Goal: Task Accomplishment & Management: Complete application form

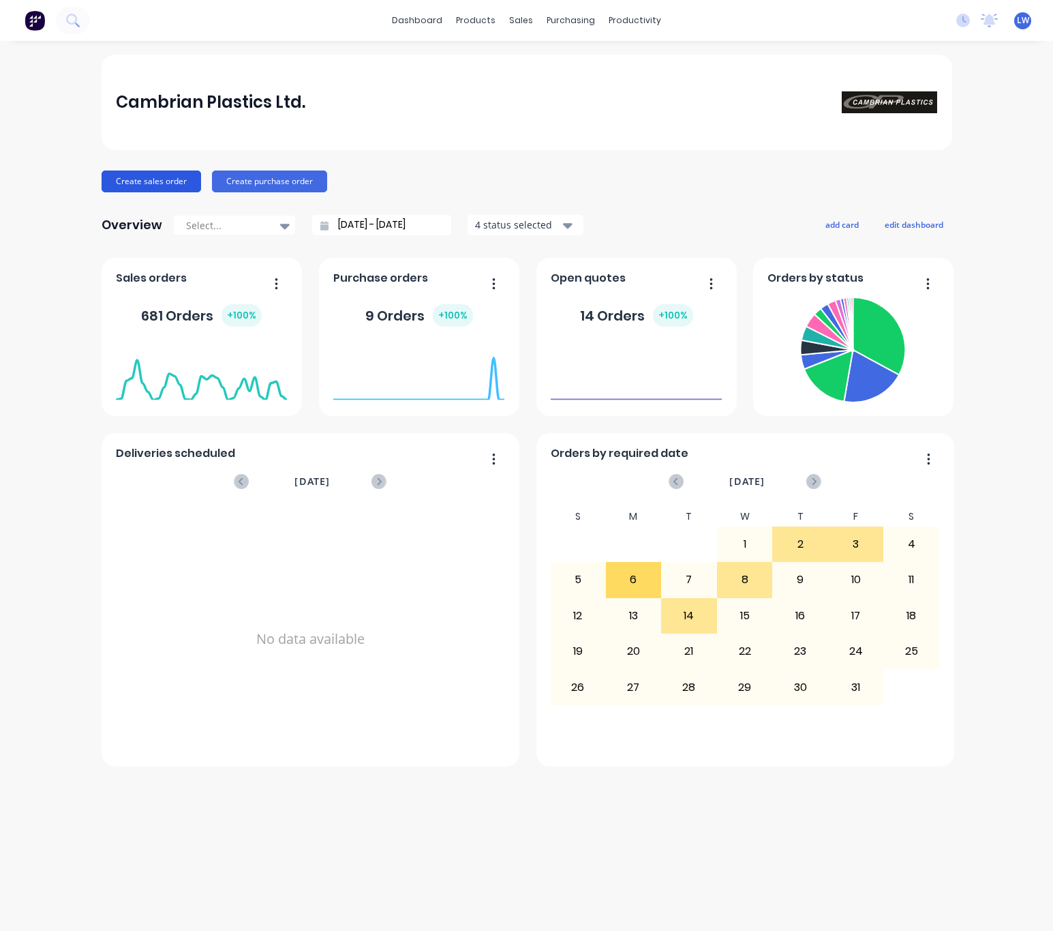
click at [160, 177] on button "Create sales order" at bounding box center [152, 181] width 100 height 22
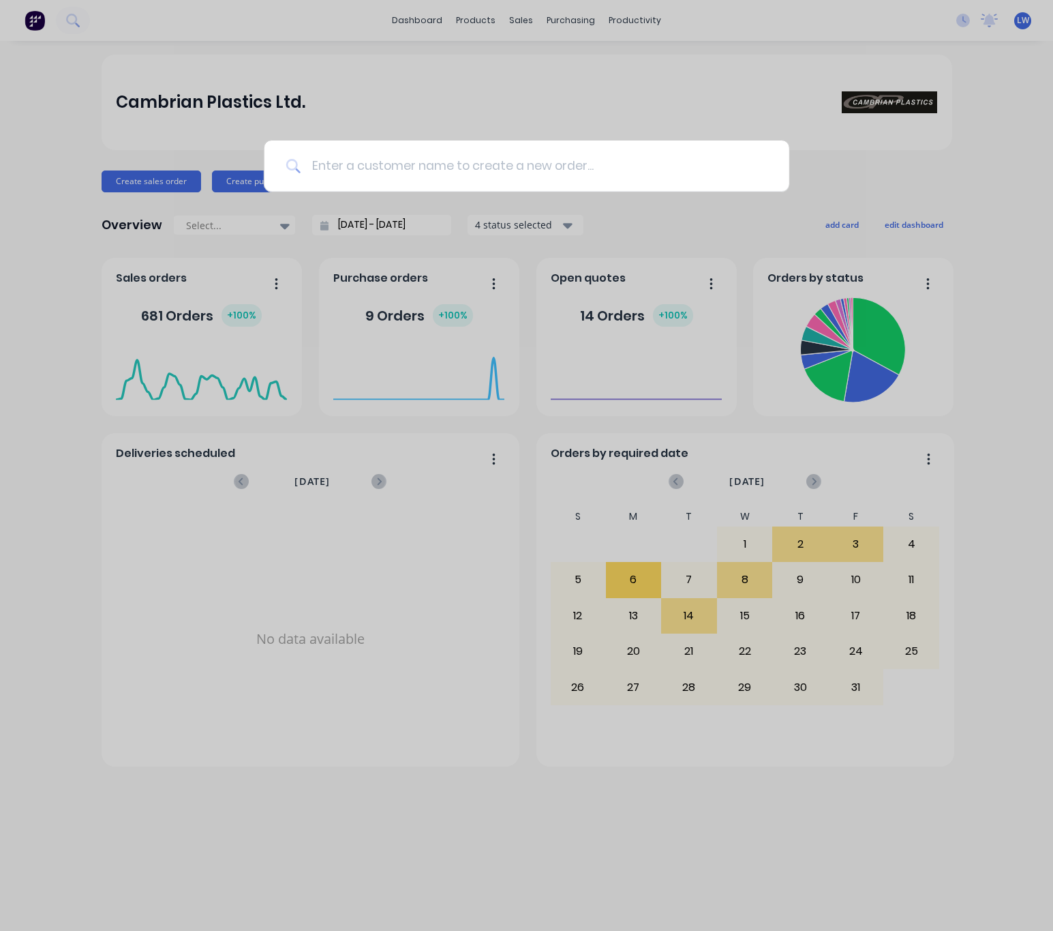
click at [423, 185] on input at bounding box center [534, 165] width 467 height 51
type input "cash Sale"
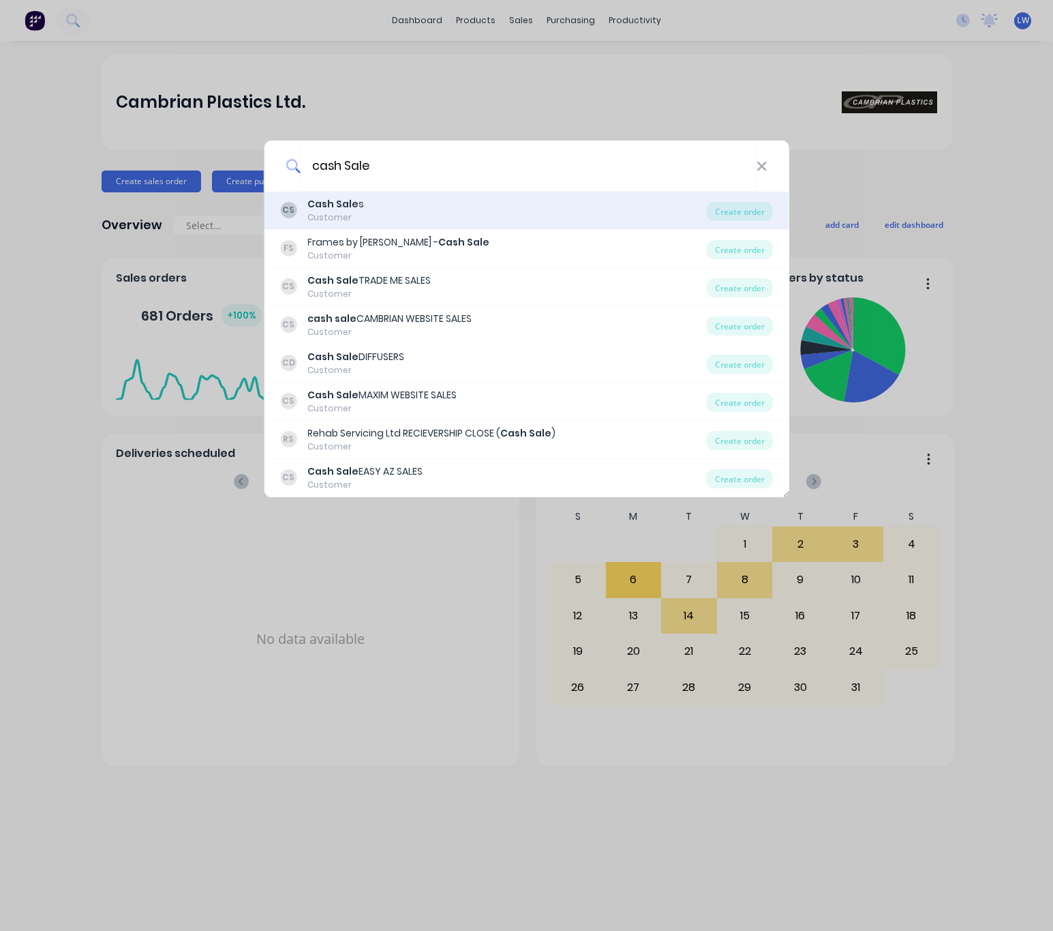
click at [434, 217] on div "CS Cash Sale s Customer" at bounding box center [493, 210] width 427 height 27
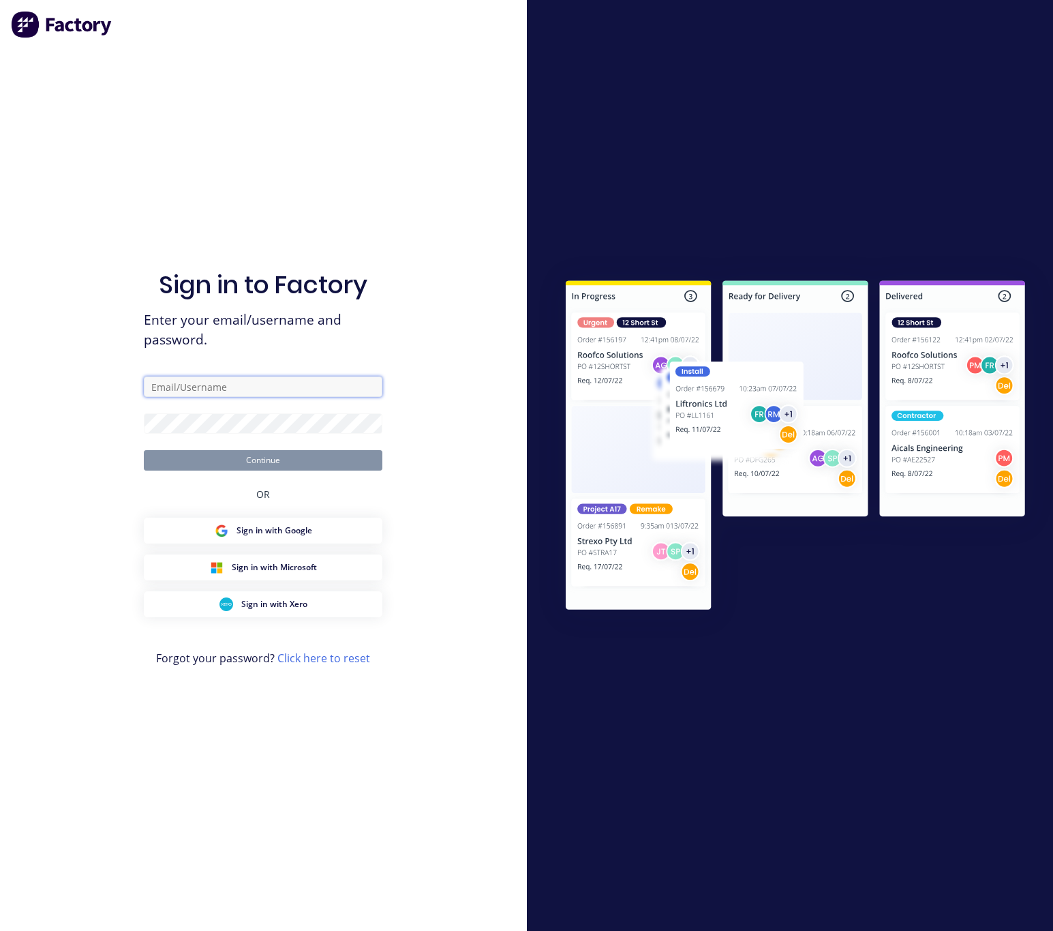
click at [297, 383] on input "text" at bounding box center [263, 386] width 239 height 20
type input "[EMAIL_ADDRESS][DOMAIN_NAME]"
click at [183, 468] on button "Continue" at bounding box center [263, 460] width 239 height 20
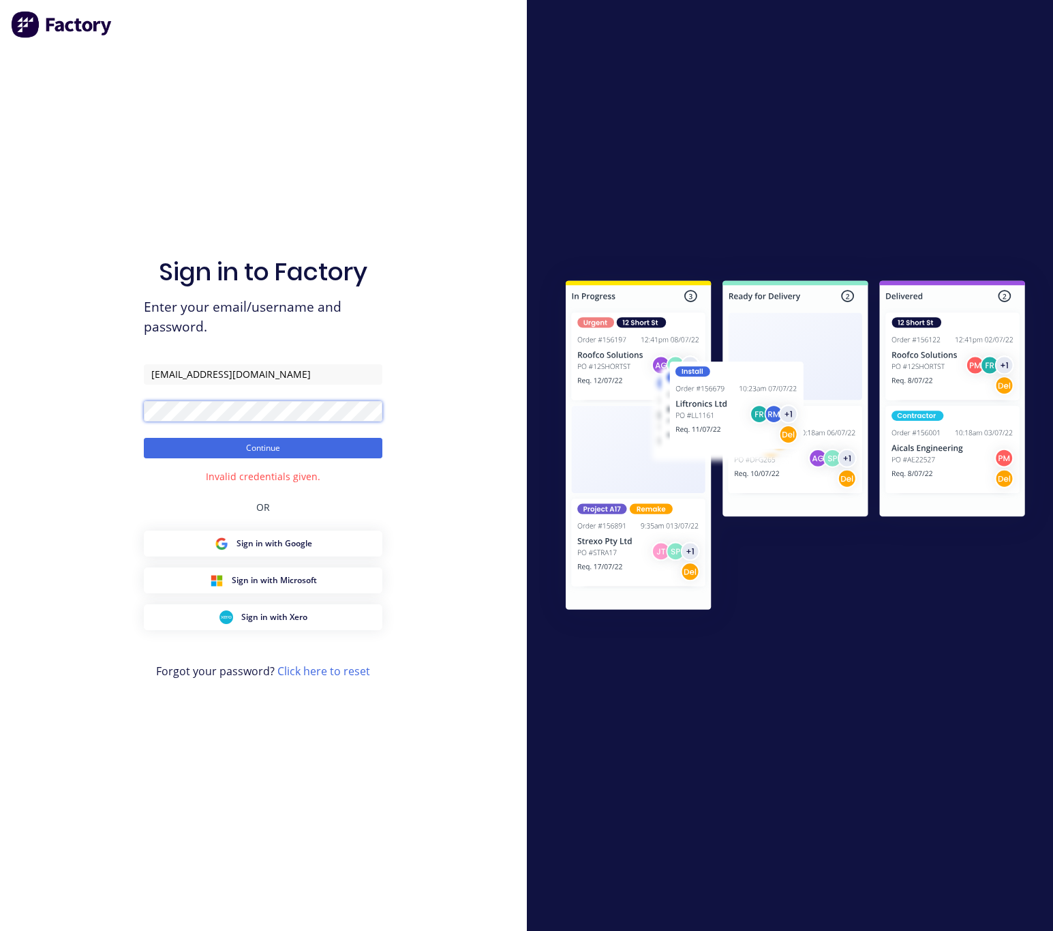
click at [5, 405] on div "Sign in to Factory Enter your email/username and password. [EMAIL_ADDRESS][DOMA…" at bounding box center [263, 465] width 527 height 931
click at [144, 438] on button "Continue" at bounding box center [263, 448] width 239 height 20
click at [5, 409] on div "Sign in to Factory Enter your email/username and password. [EMAIL_ADDRESS][DOMA…" at bounding box center [263, 465] width 527 height 931
click at [144, 438] on button "Continue" at bounding box center [263, 448] width 239 height 20
click at [57, 411] on div "Sign in to Factory Enter your email/username and password. [EMAIL_ADDRESS][DOMA…" at bounding box center [263, 465] width 527 height 931
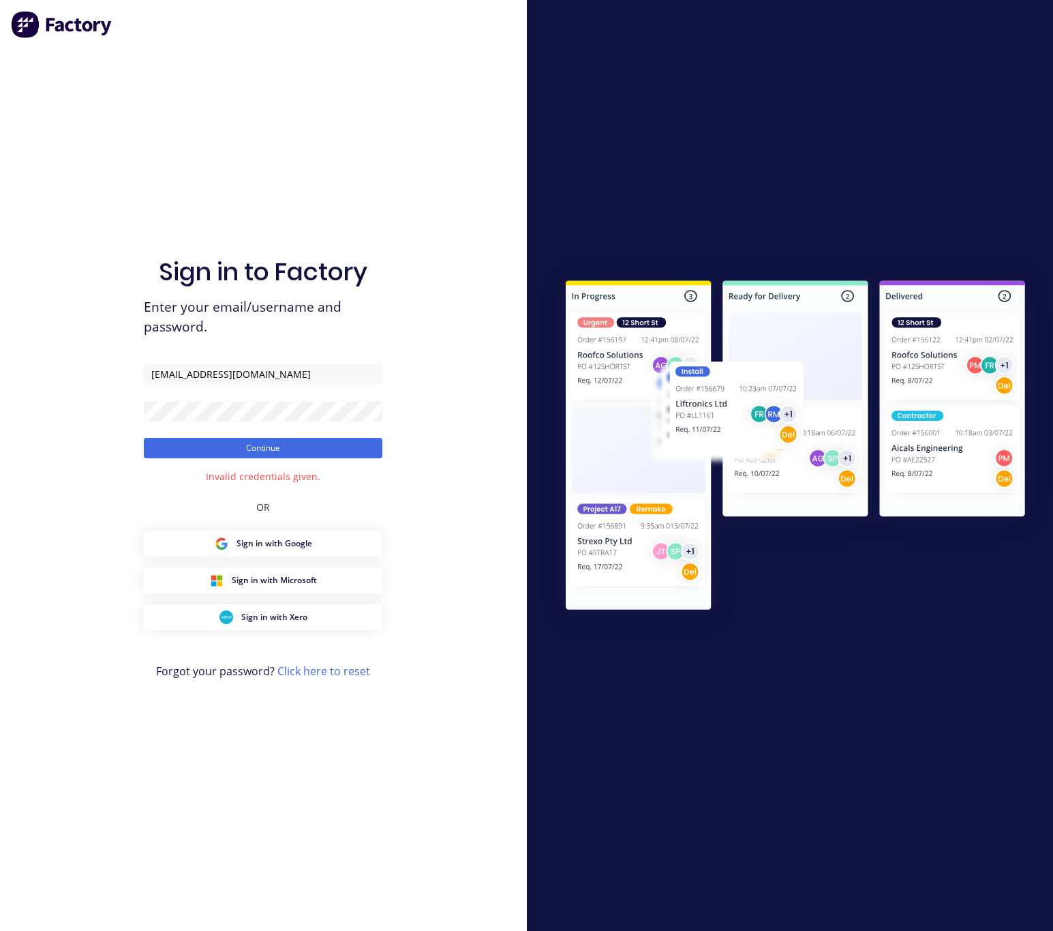
click at [123, 515] on div "Sign in to Factory Enter your email/username and password. [EMAIL_ADDRESS][DOMA…" at bounding box center [263, 465] width 527 height 931
click at [184, 446] on button "Continue" at bounding box center [263, 448] width 239 height 20
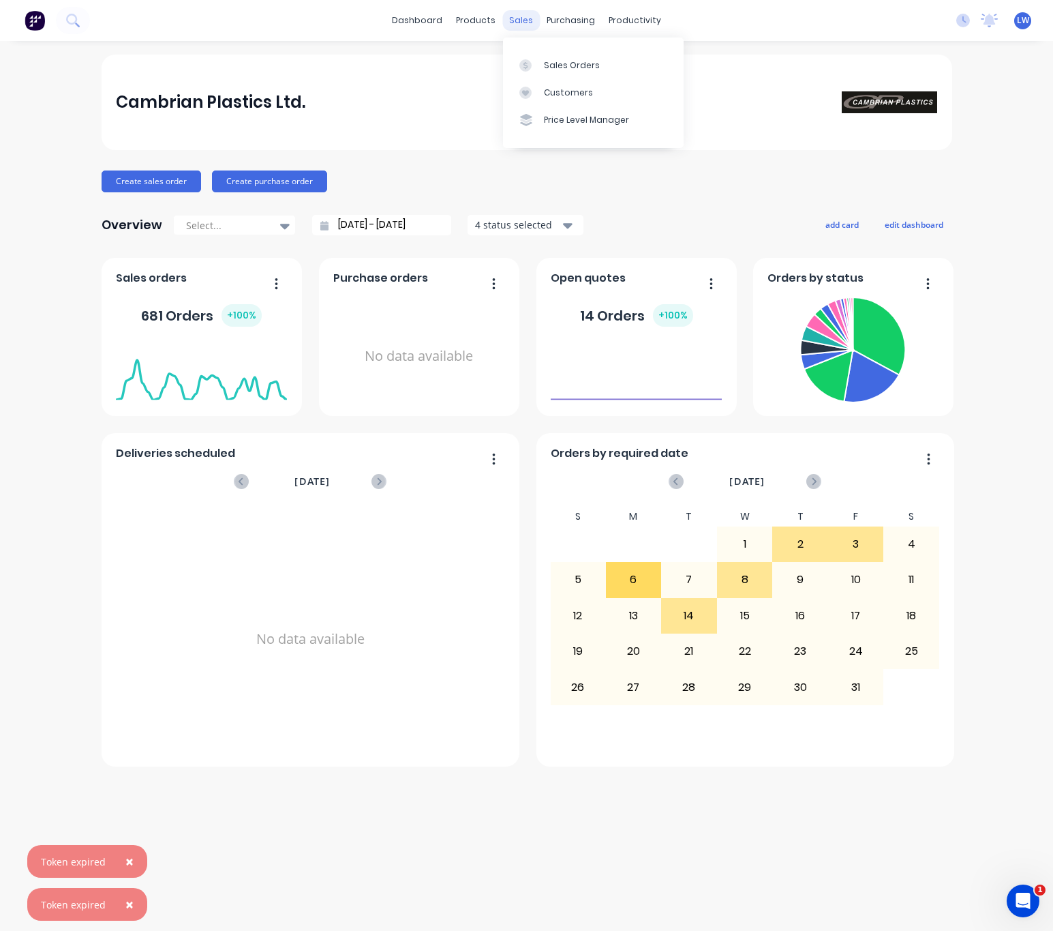
click at [524, 16] on div "sales" at bounding box center [522, 20] width 38 height 20
click at [557, 61] on div "Sales Orders" at bounding box center [572, 65] width 56 height 12
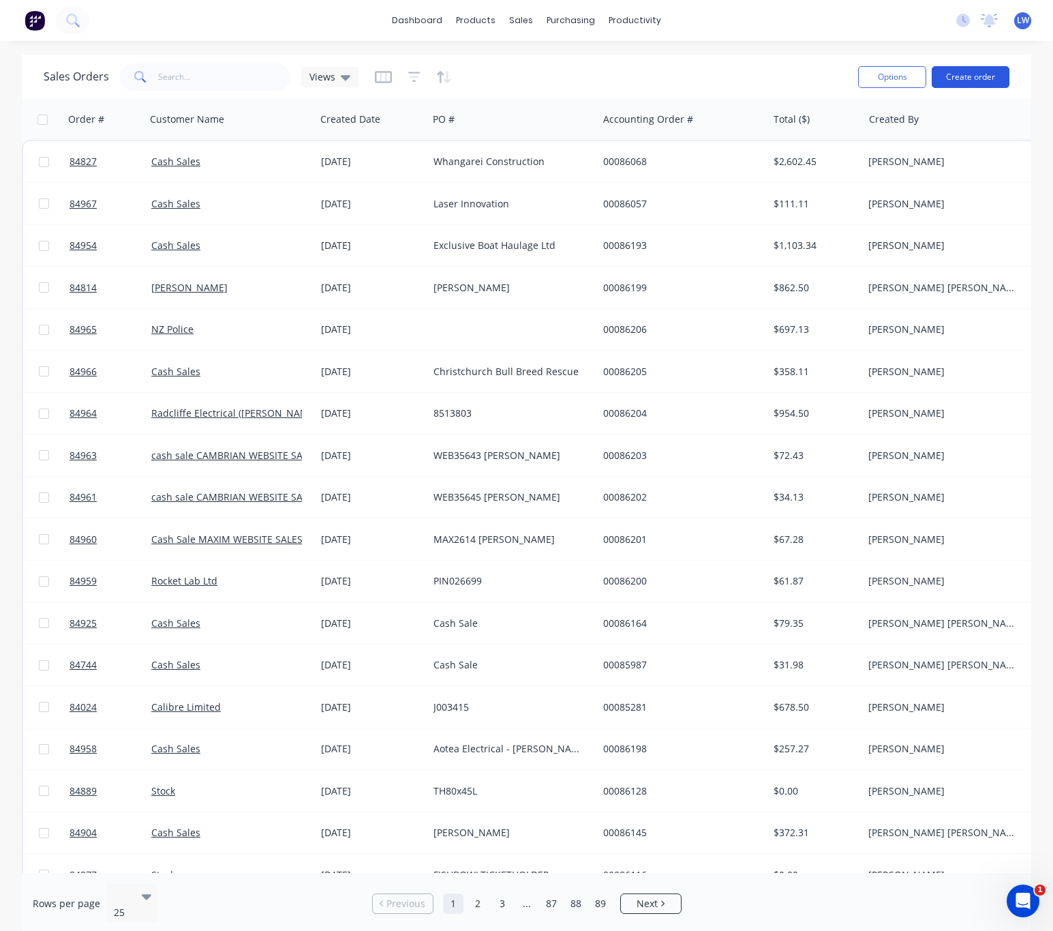
click at [993, 70] on button "Create order" at bounding box center [971, 77] width 78 height 22
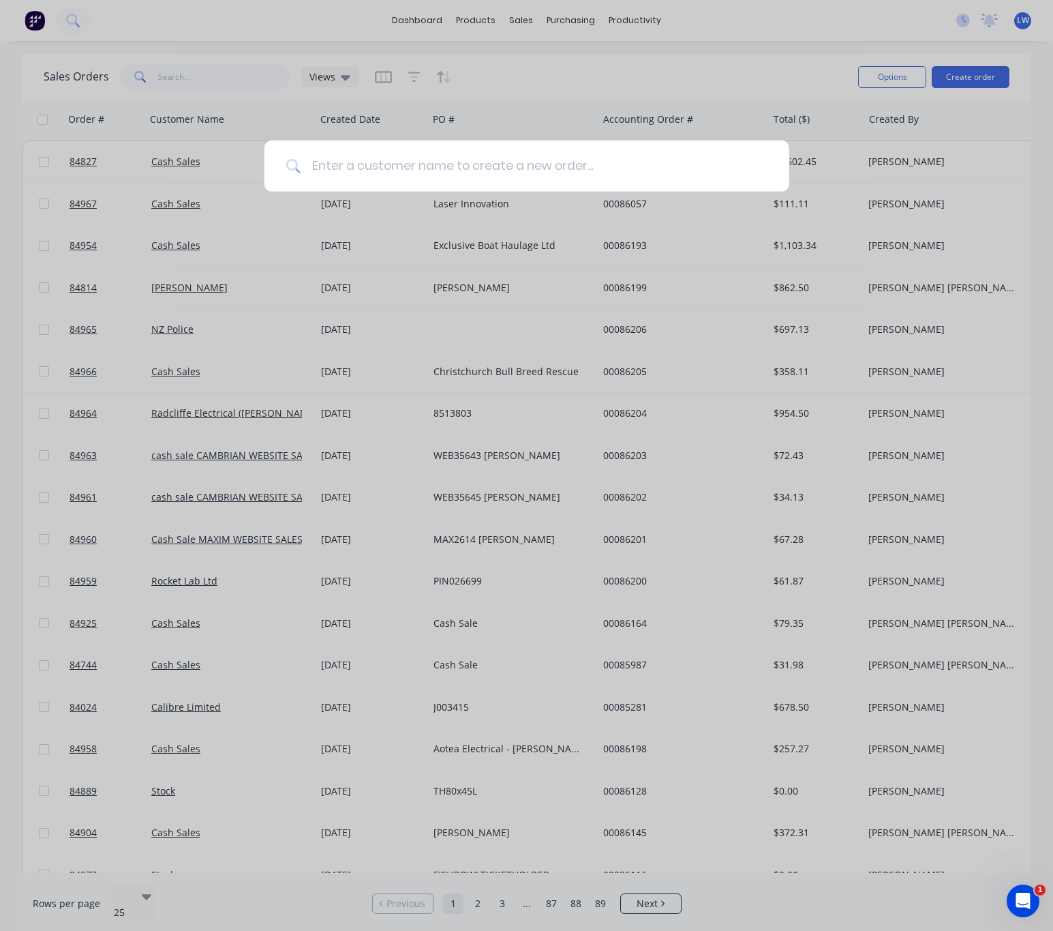
click at [573, 160] on input at bounding box center [534, 165] width 467 height 51
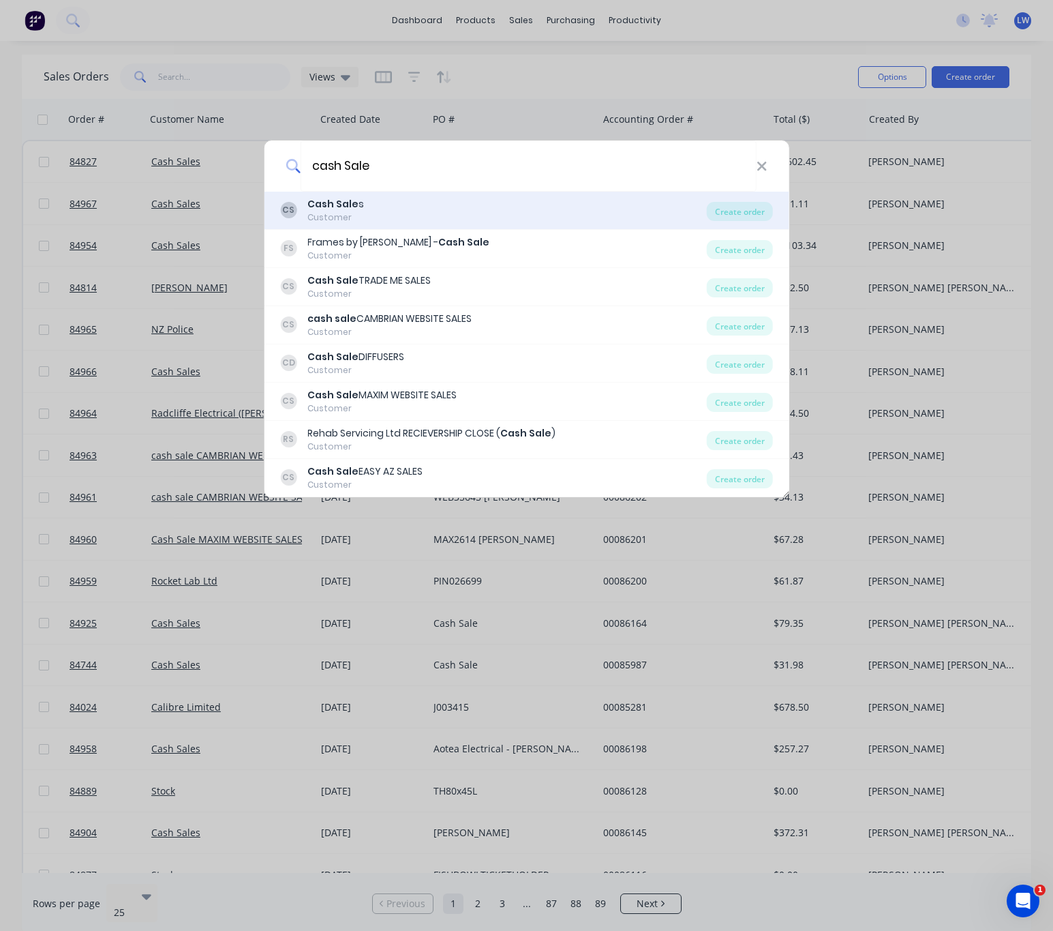
type input "cash Sale"
click at [432, 227] on div "CS Cash Sale s Customer Create order" at bounding box center [527, 211] width 526 height 38
click at [358, 219] on div "Customer" at bounding box center [336, 217] width 57 height 12
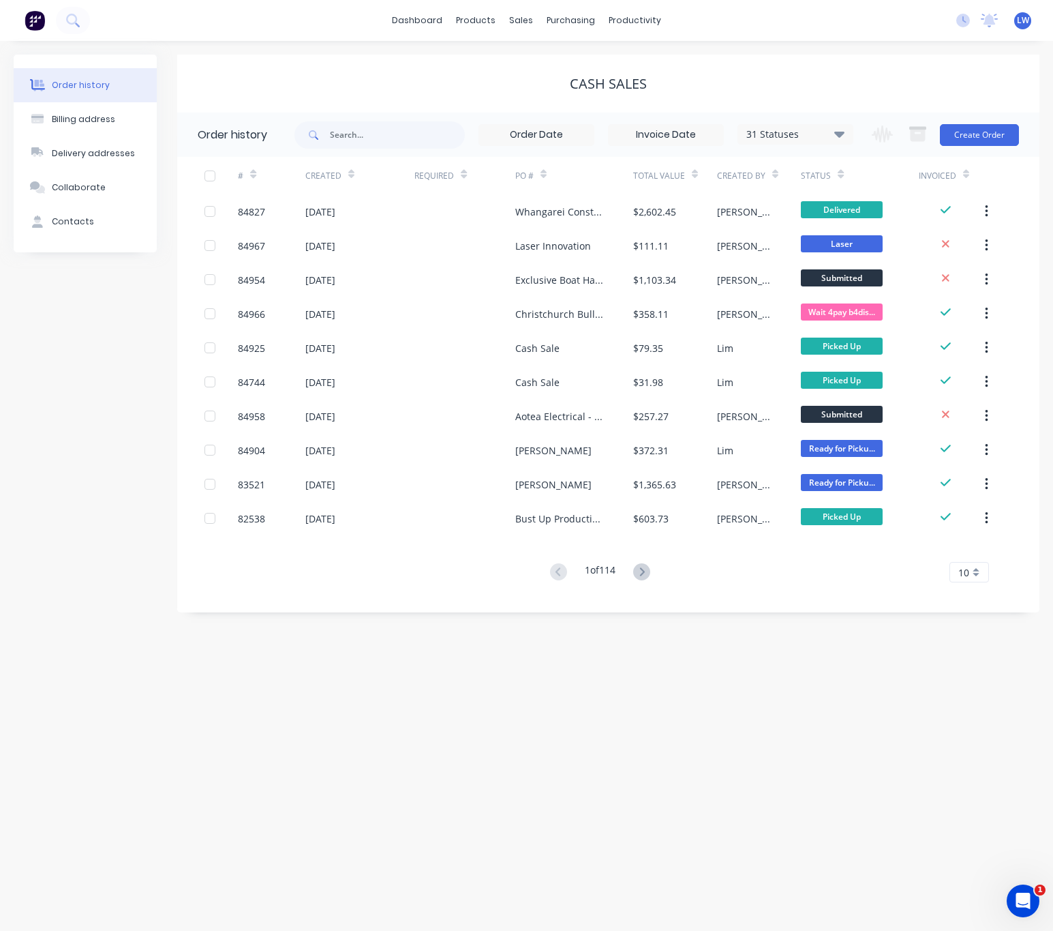
click at [978, 148] on div "Change order status Submitted Waiting on Supplier Waiting on Payment CNC Cut Sh…" at bounding box center [941, 135] width 155 height 44
click at [976, 140] on button "Create Order" at bounding box center [979, 135] width 79 height 22
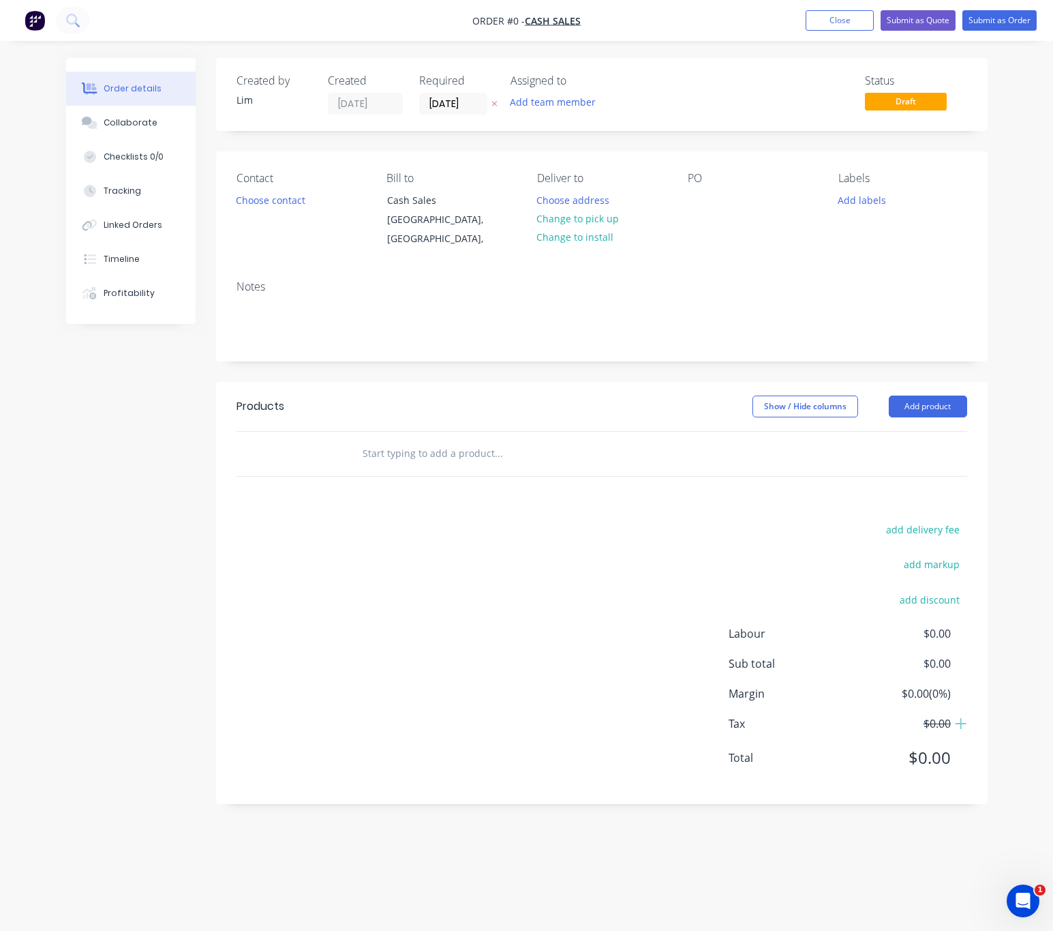
click at [503, 103] on div "Add team member" at bounding box center [553, 102] width 100 height 18
click at [471, 64] on div "Created by [PERSON_NAME] Created [DATE] Required [DATE] Assigned to Add team me…" at bounding box center [602, 94] width 772 height 73
click at [494, 108] on button "button" at bounding box center [495, 104] width 14 height 16
click at [286, 201] on button "Choose contact" at bounding box center [270, 199] width 84 height 18
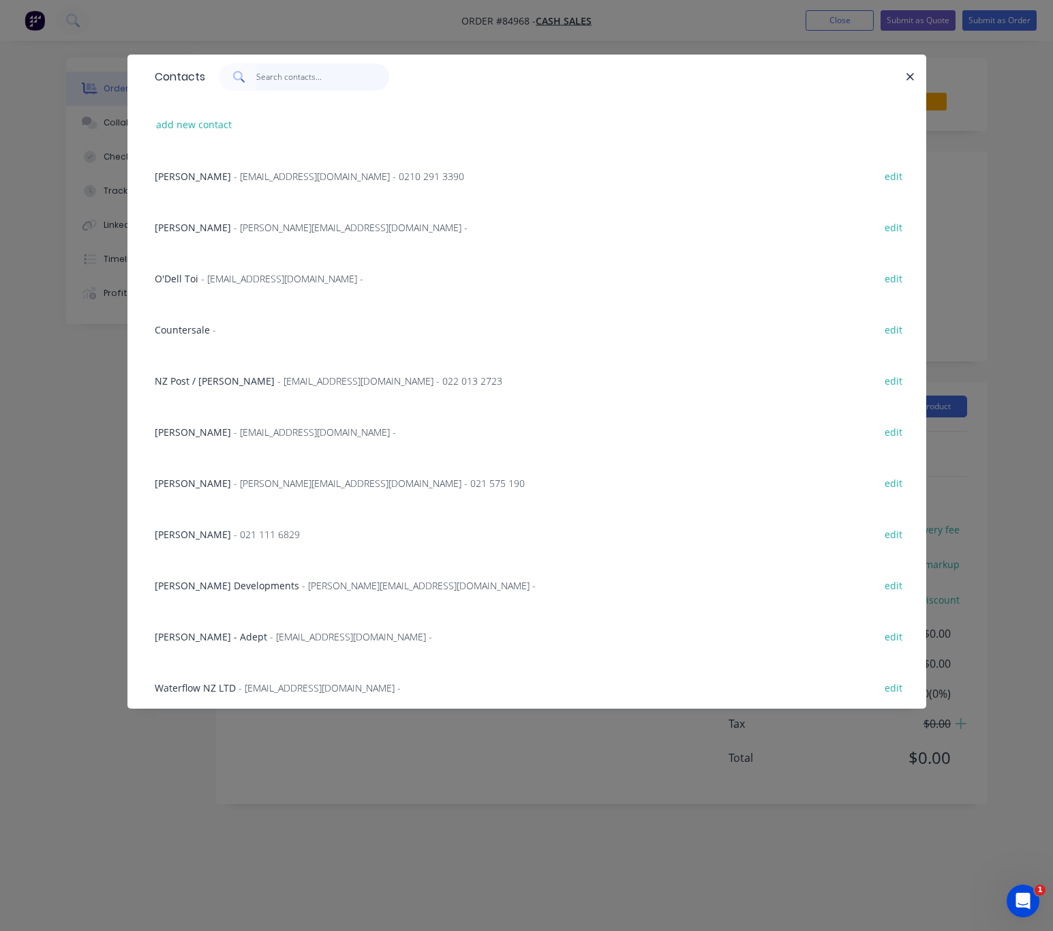
click at [303, 72] on input "text" at bounding box center [322, 76] width 133 height 27
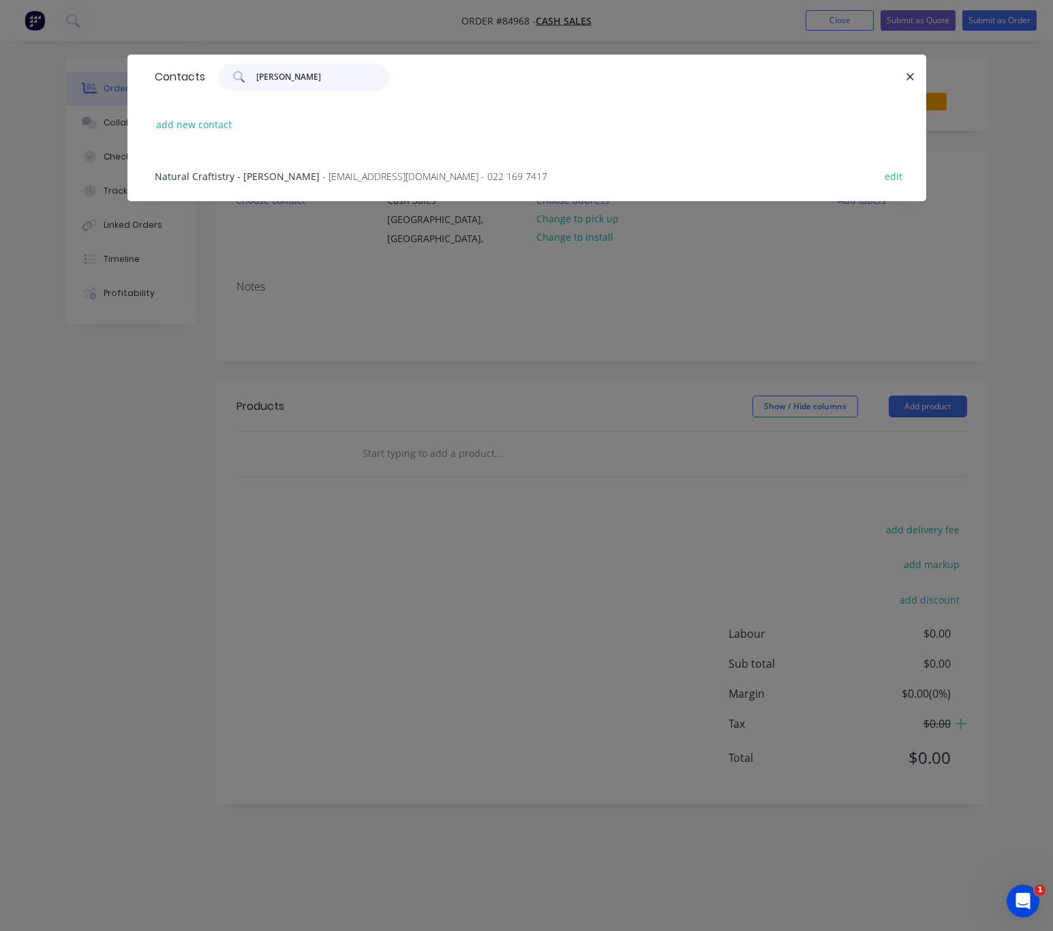
type input "[PERSON_NAME]"
click at [305, 184] on div "Natural Craftistry - [PERSON_NAME] - [EMAIL_ADDRESS][DOMAIN_NAME] - 022 169 741…" at bounding box center [527, 175] width 758 height 51
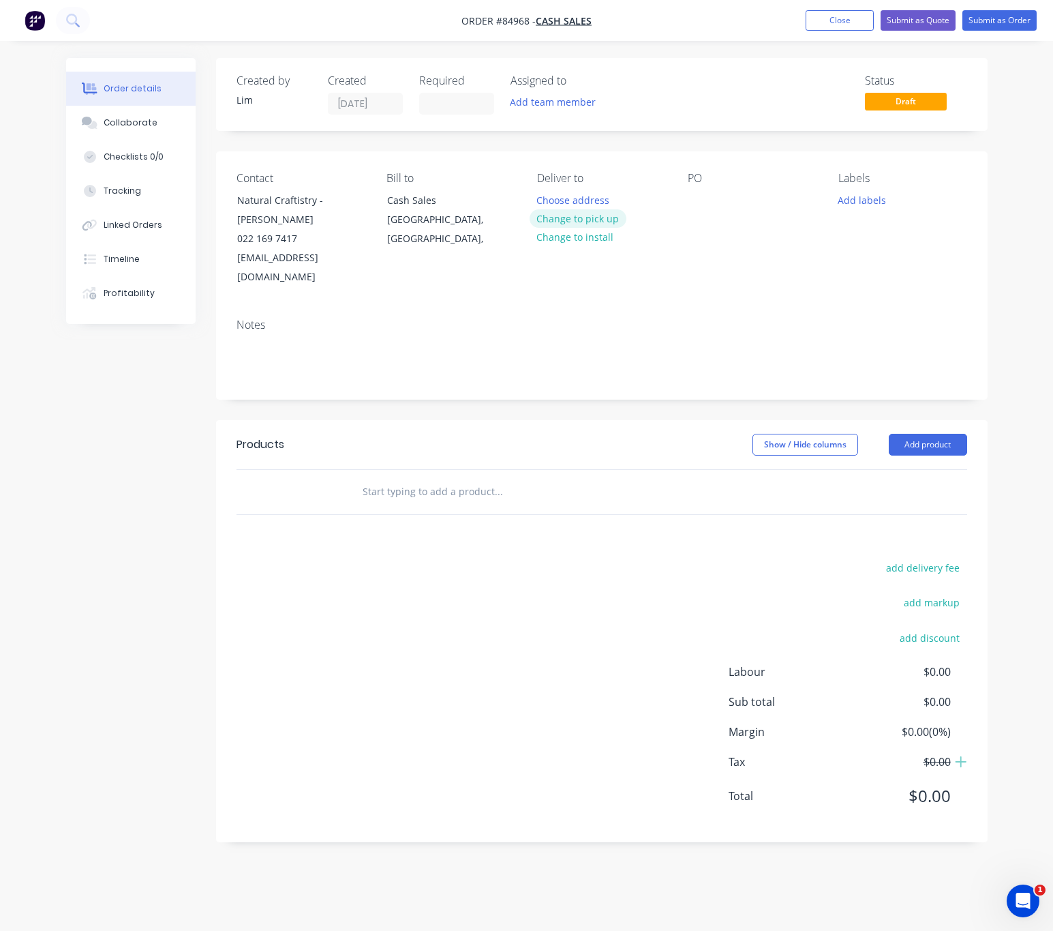
click at [604, 213] on button "Change to pick up" at bounding box center [578, 218] width 97 height 18
click at [696, 198] on div at bounding box center [699, 200] width 22 height 20
click at [859, 199] on button "Add labels" at bounding box center [862, 199] width 63 height 18
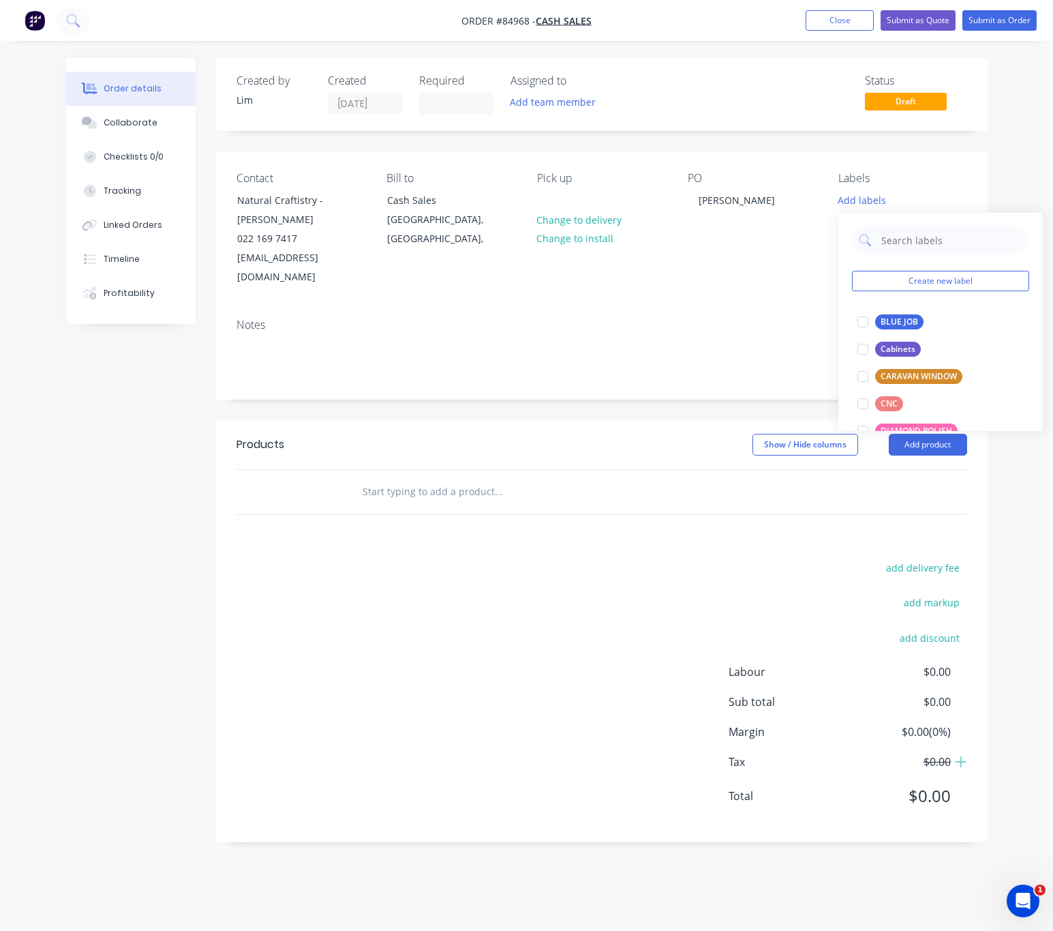
click at [892, 309] on div "BLUE JOB edit" at bounding box center [940, 321] width 177 height 27
click at [903, 316] on div "BLUE JOB" at bounding box center [900, 321] width 48 height 15
click at [620, 524] on div "Products Show / Hide columns Add product add delivery fee add markup add discou…" at bounding box center [602, 631] width 772 height 422
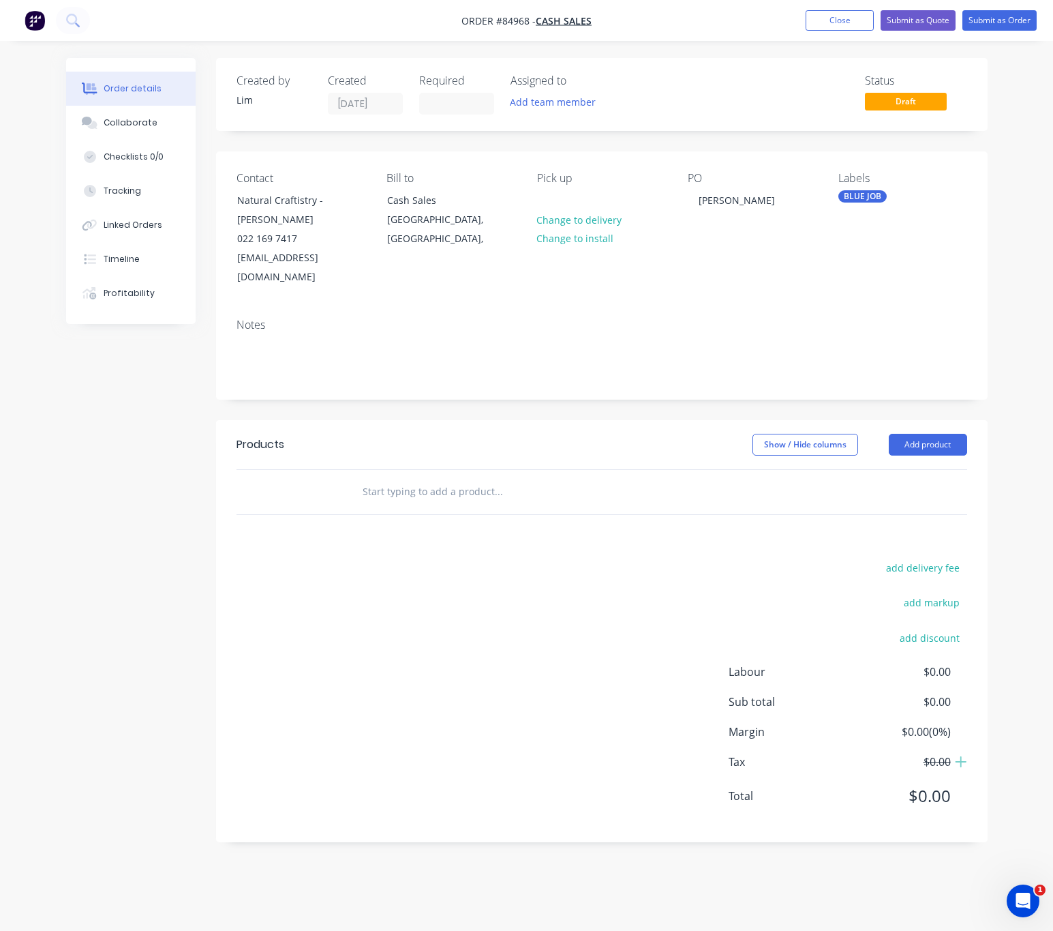
click at [409, 478] on input "text" at bounding box center [498, 491] width 273 height 27
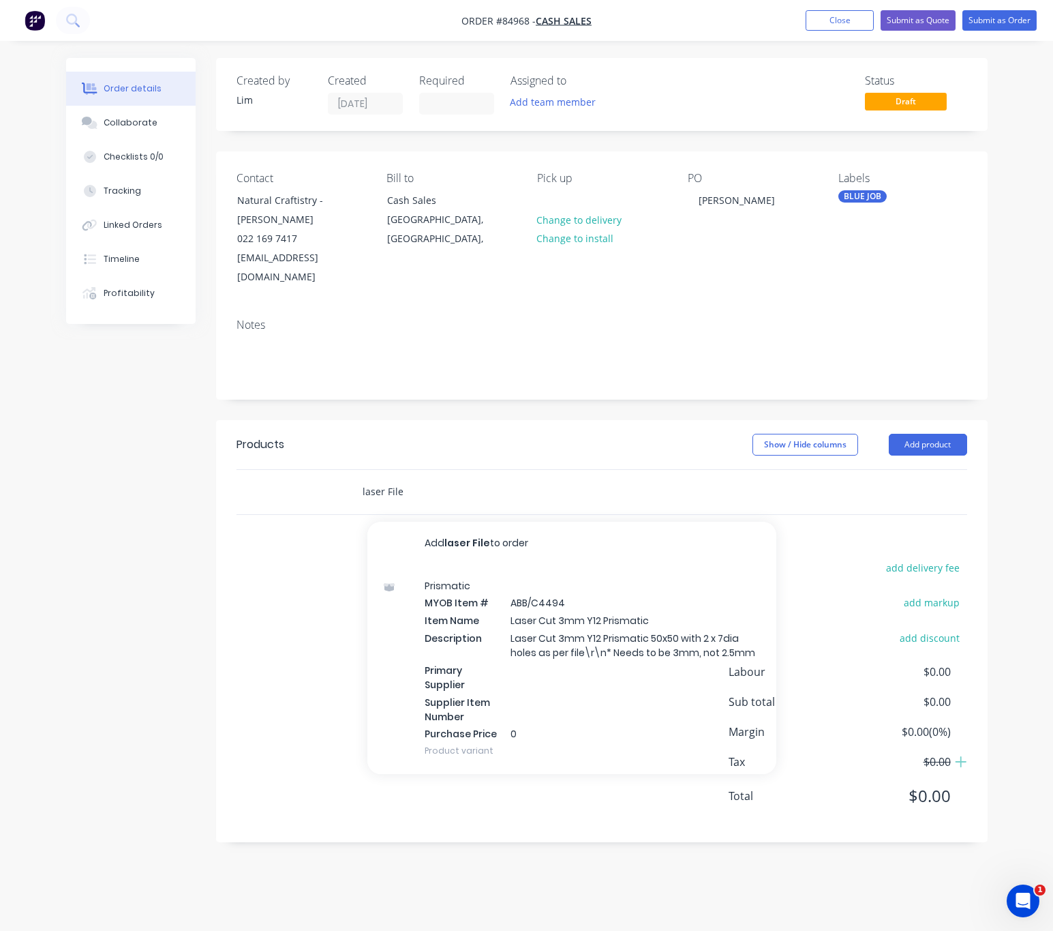
click at [365, 478] on input "laser File" at bounding box center [498, 491] width 273 height 27
drag, startPoint x: 385, startPoint y: 473, endPoint x: 346, endPoint y: 473, distance: 38.9
click at [346, 473] on div "Laser File Add Laser File to order Prismatic MYOB Item # ABB/C4494 Item Name La…" at bounding box center [591, 492] width 491 height 44
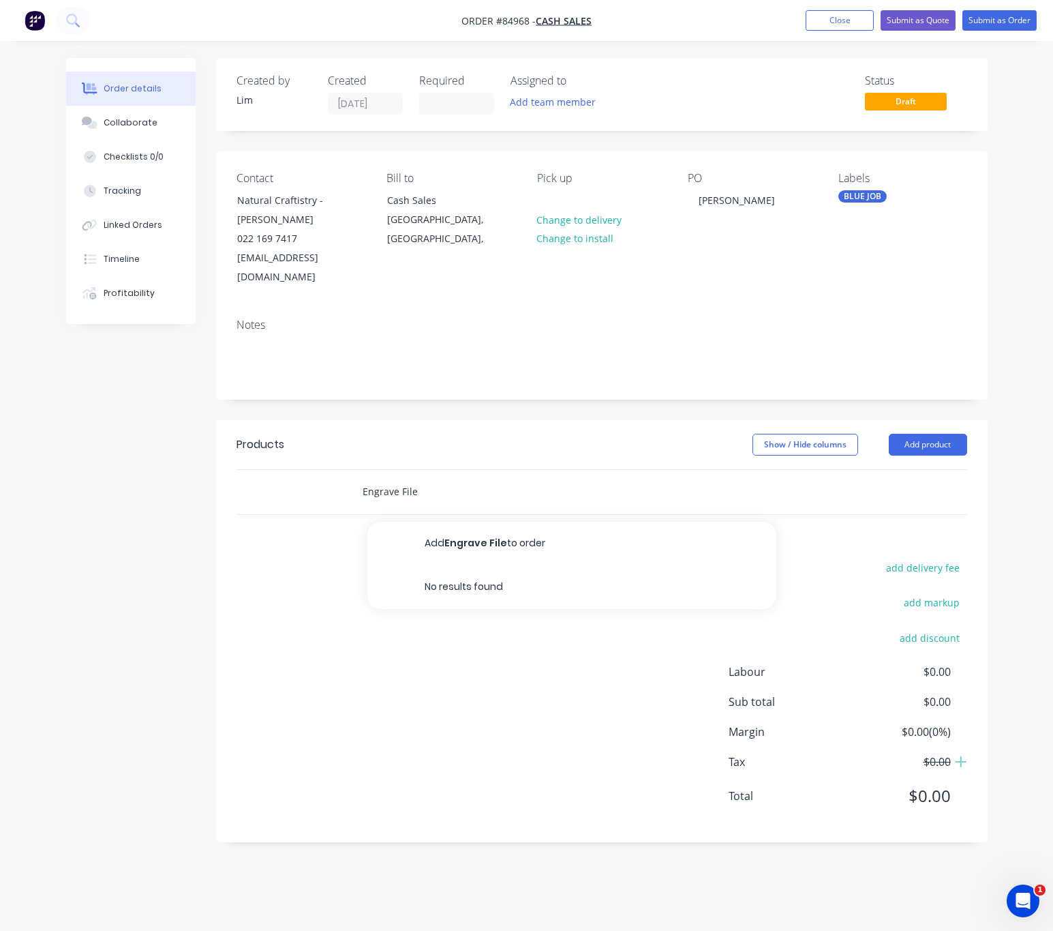
click at [430, 481] on input "Engrave File" at bounding box center [498, 491] width 273 height 27
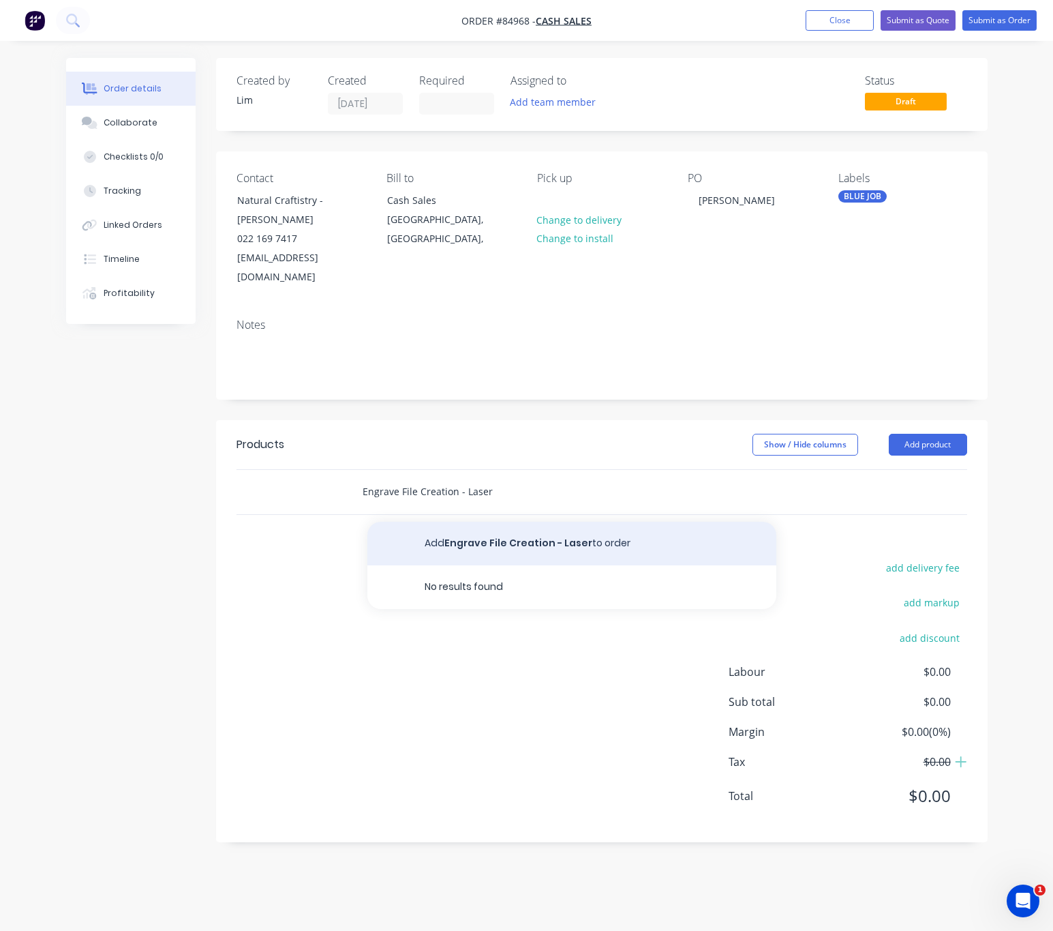
type input "Engrave File Creation - Laser"
click at [634, 526] on button "Add Engrave File Creation - Laser to order" at bounding box center [572, 544] width 409 height 44
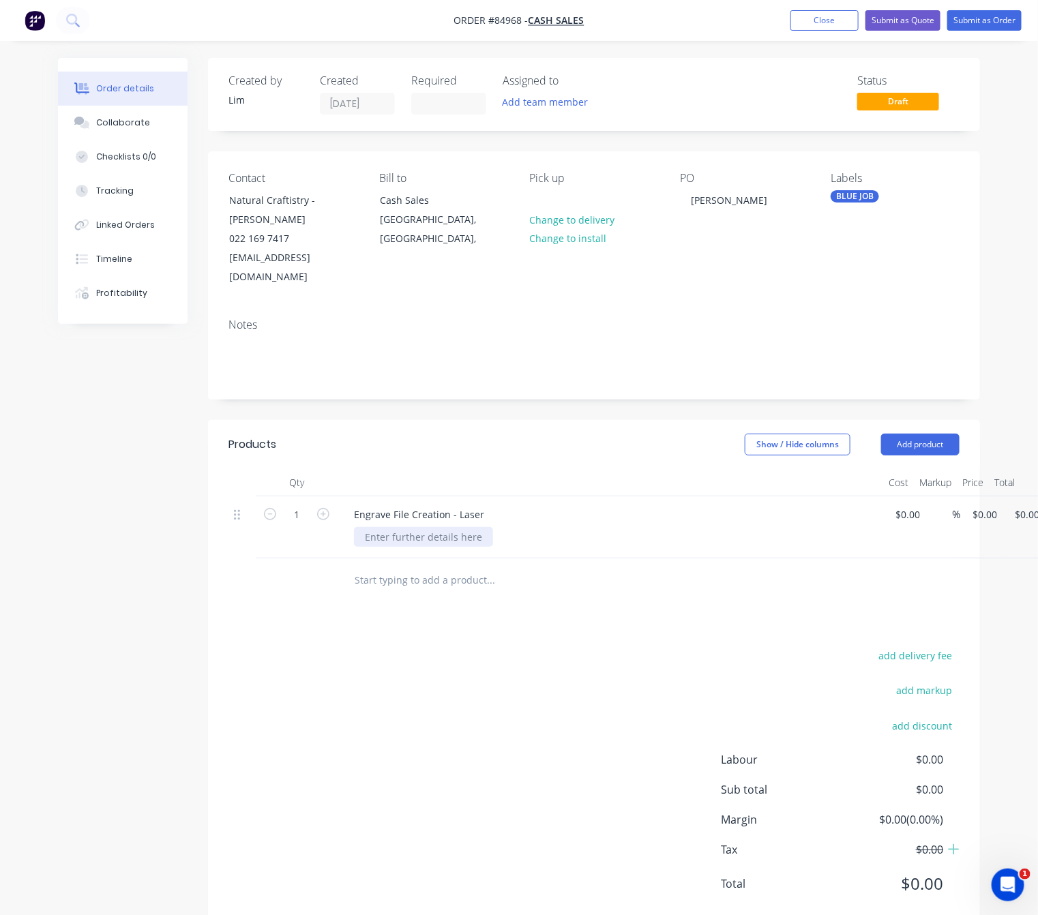
click at [442, 527] on div at bounding box center [423, 537] width 139 height 20
click at [407, 527] on div at bounding box center [423, 537] width 139 height 20
